Goal: Book appointment/travel/reservation

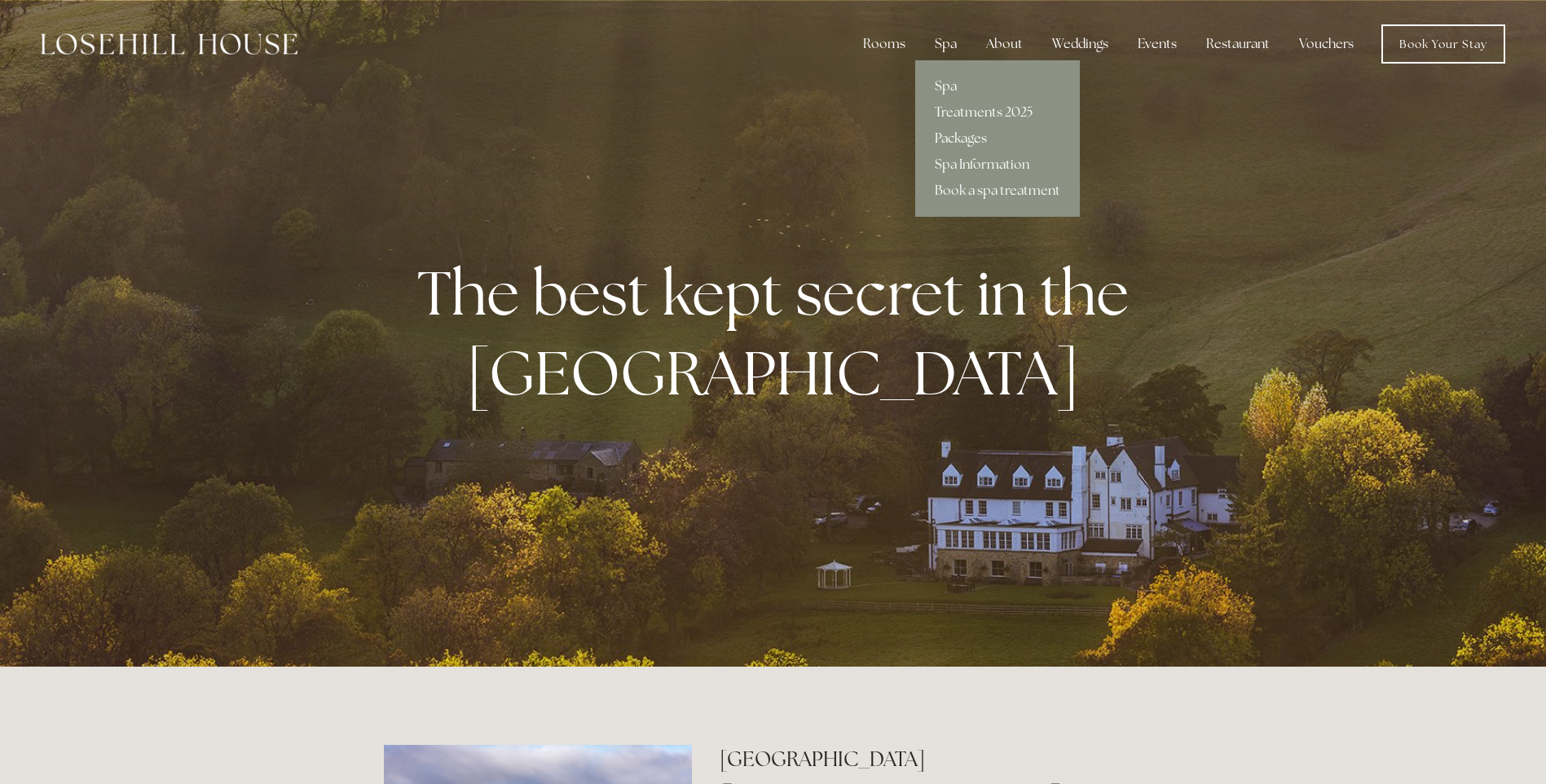
click at [963, 141] on link "Packages" at bounding box center [997, 139] width 165 height 26
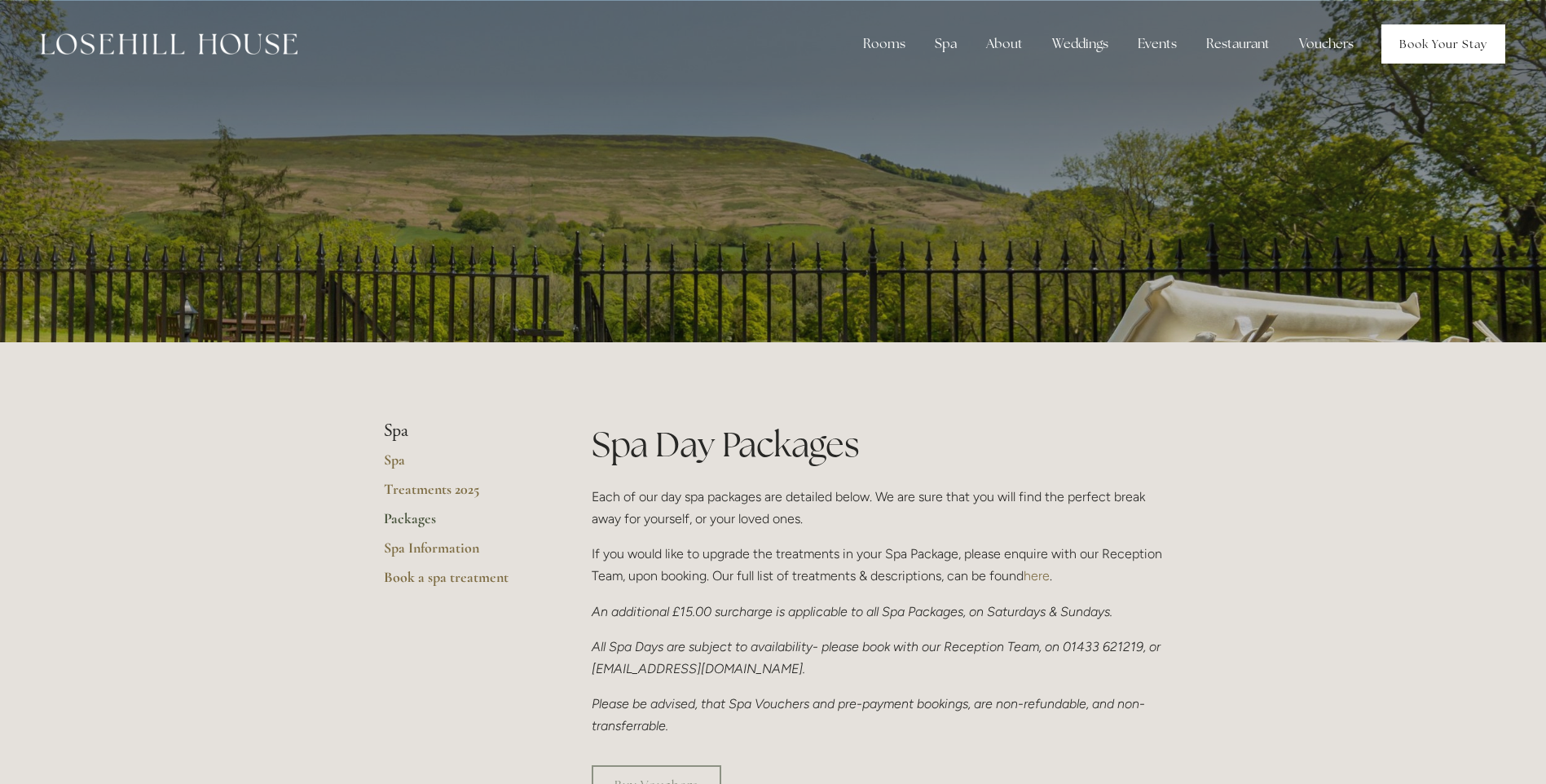
click at [1438, 48] on link "Book Your Stay" at bounding box center [1443, 44] width 124 height 39
